Goal: Transaction & Acquisition: Obtain resource

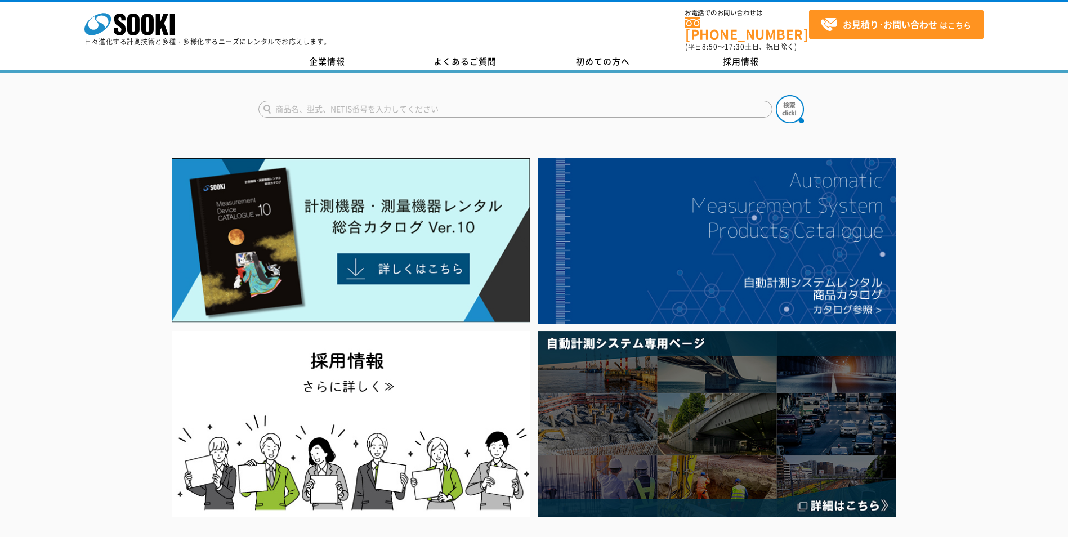
drag, startPoint x: 0, startPoint y: 0, endPoint x: 435, endPoint y: 132, distance: 454.9
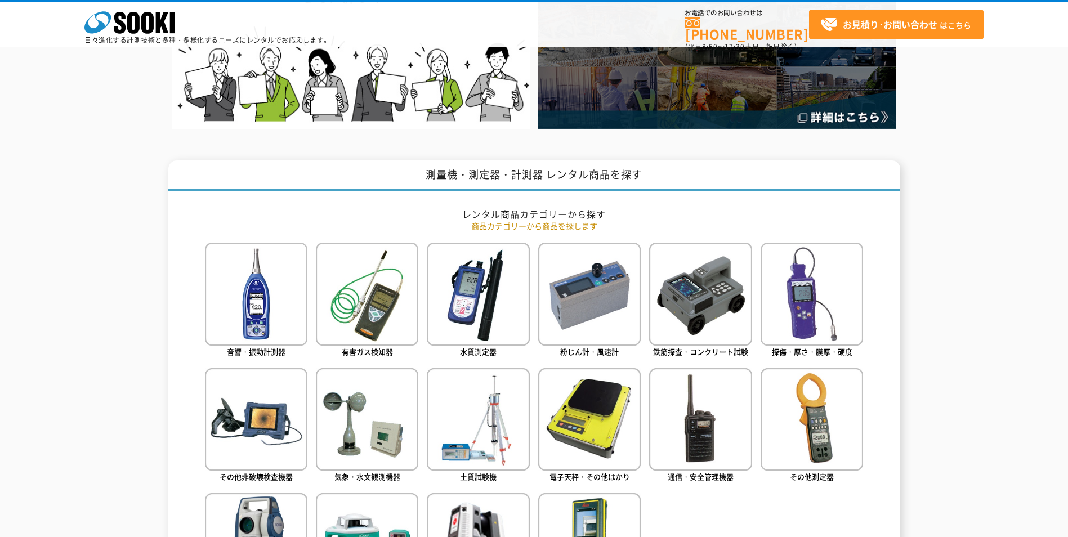
scroll to position [338, 0]
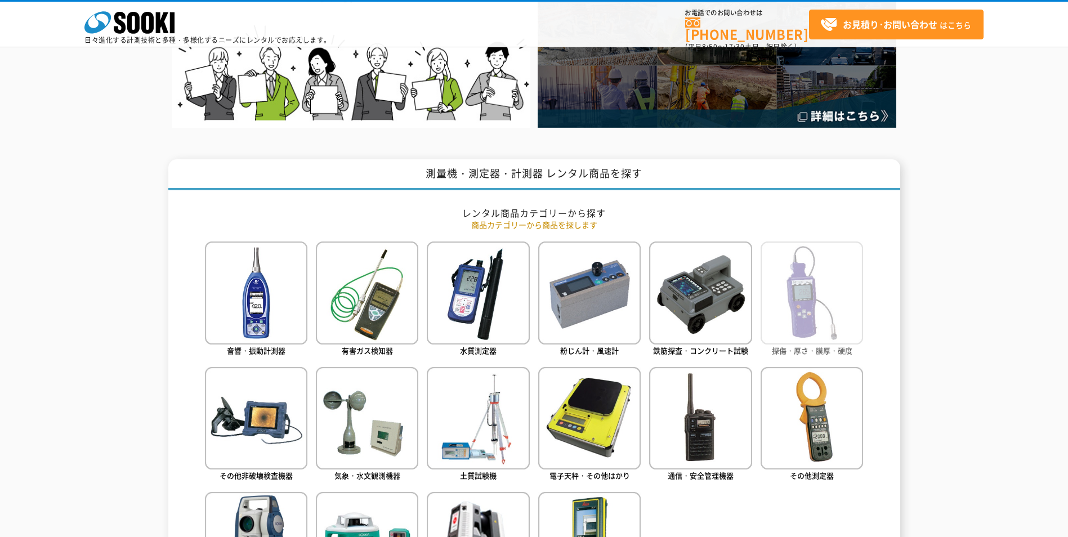
click at [793, 306] on img at bounding box center [812, 293] width 103 height 103
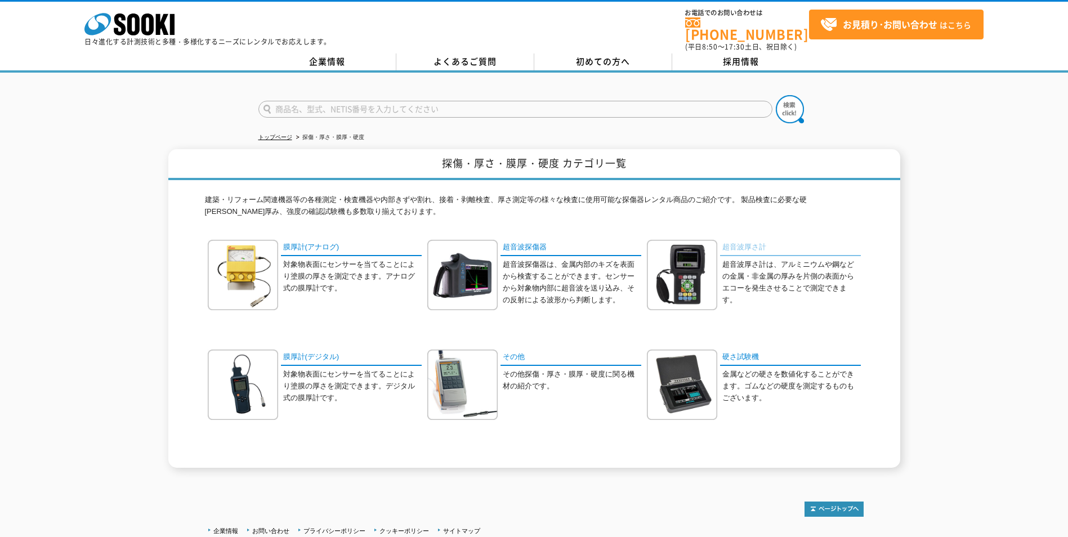
click at [746, 244] on link "超音波厚さ計" at bounding box center [790, 248] width 141 height 16
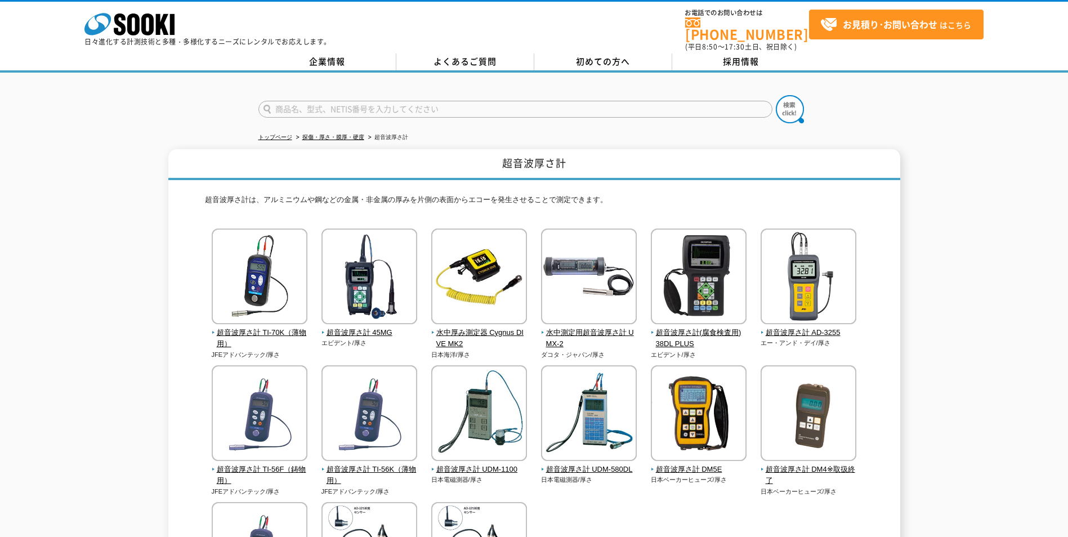
click at [398, 101] on input "text" at bounding box center [516, 109] width 514 height 17
click at [299, 118] on div "UDM-1100" at bounding box center [365, 125] width 213 height 14
type input "UDM-1100"
click at [789, 105] on img at bounding box center [790, 109] width 28 height 28
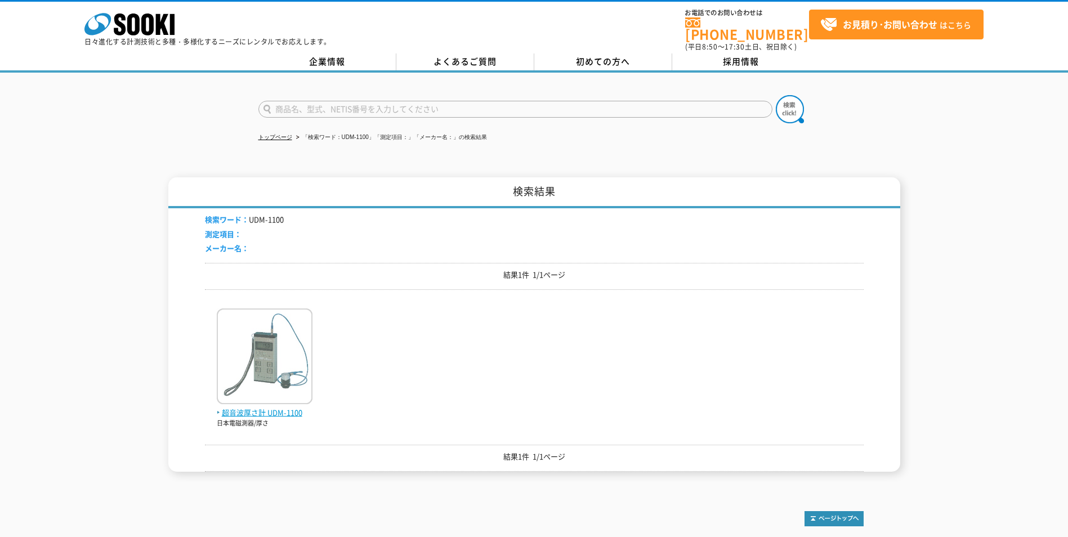
click at [283, 364] on img at bounding box center [265, 358] width 96 height 99
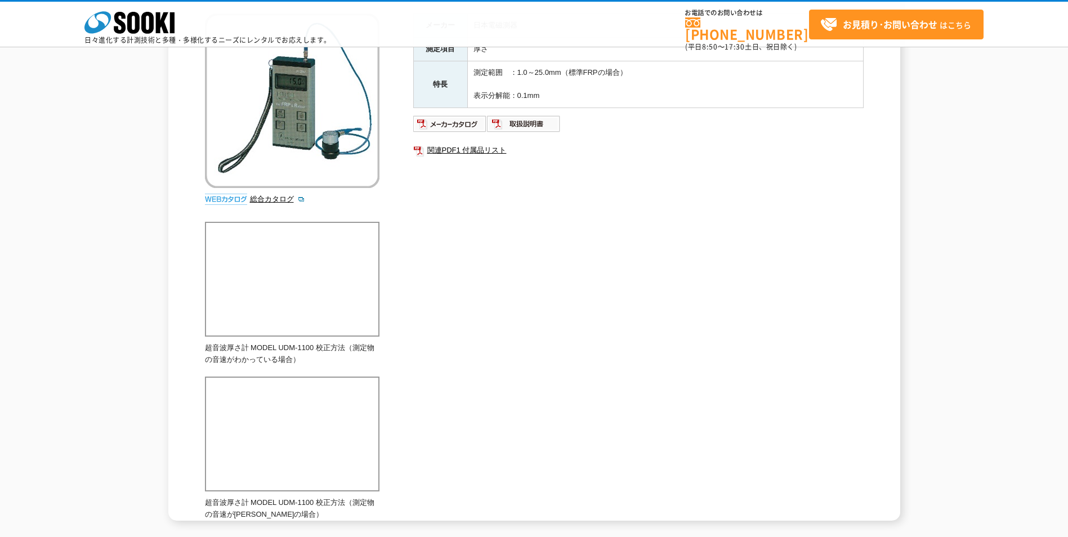
scroll to position [150, 0]
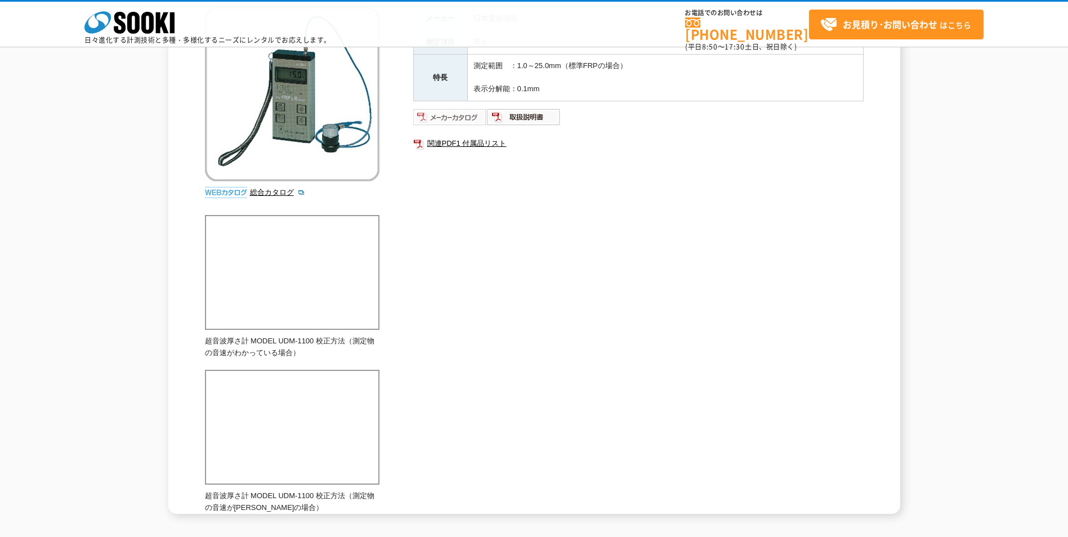
click at [457, 116] on img at bounding box center [450, 117] width 74 height 18
